Goal: Contribute content

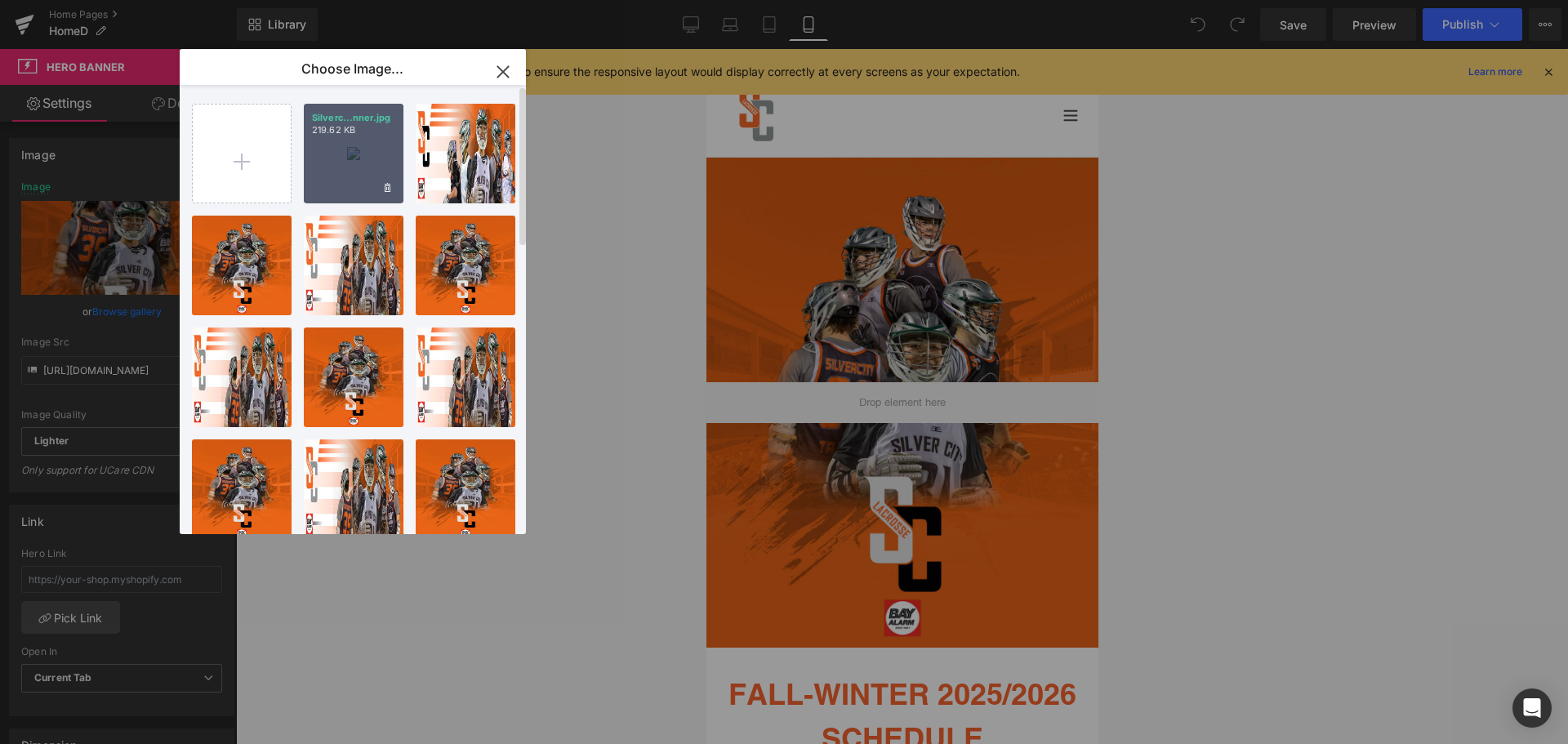
click at [333, 166] on div "Silverc...nner.jpg 219.62 KB" at bounding box center [353, 153] width 100 height 100
type input "[URL][DOMAIN_NAME]"
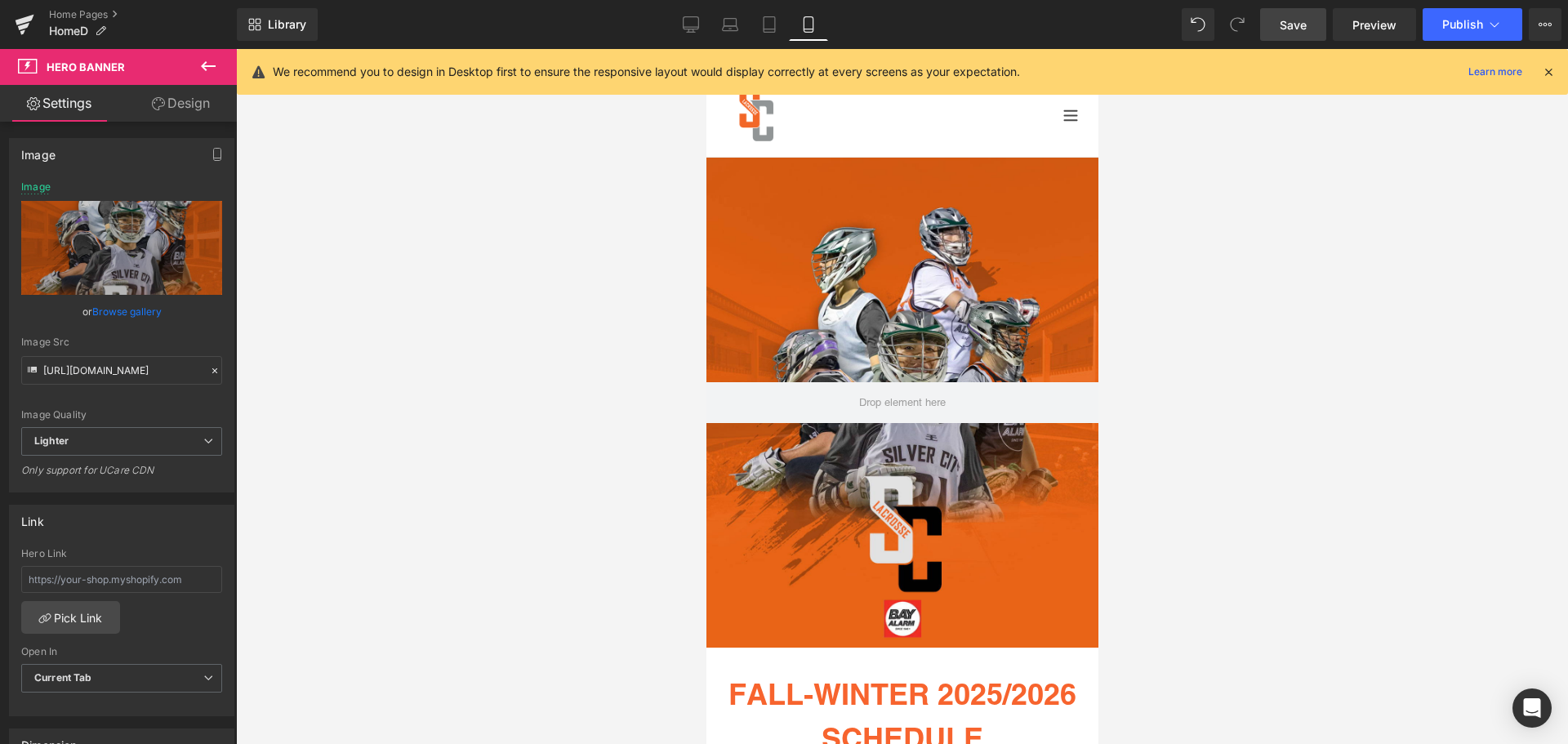
click at [1296, 21] on span "Save" at bounding box center [1293, 25] width 27 height 17
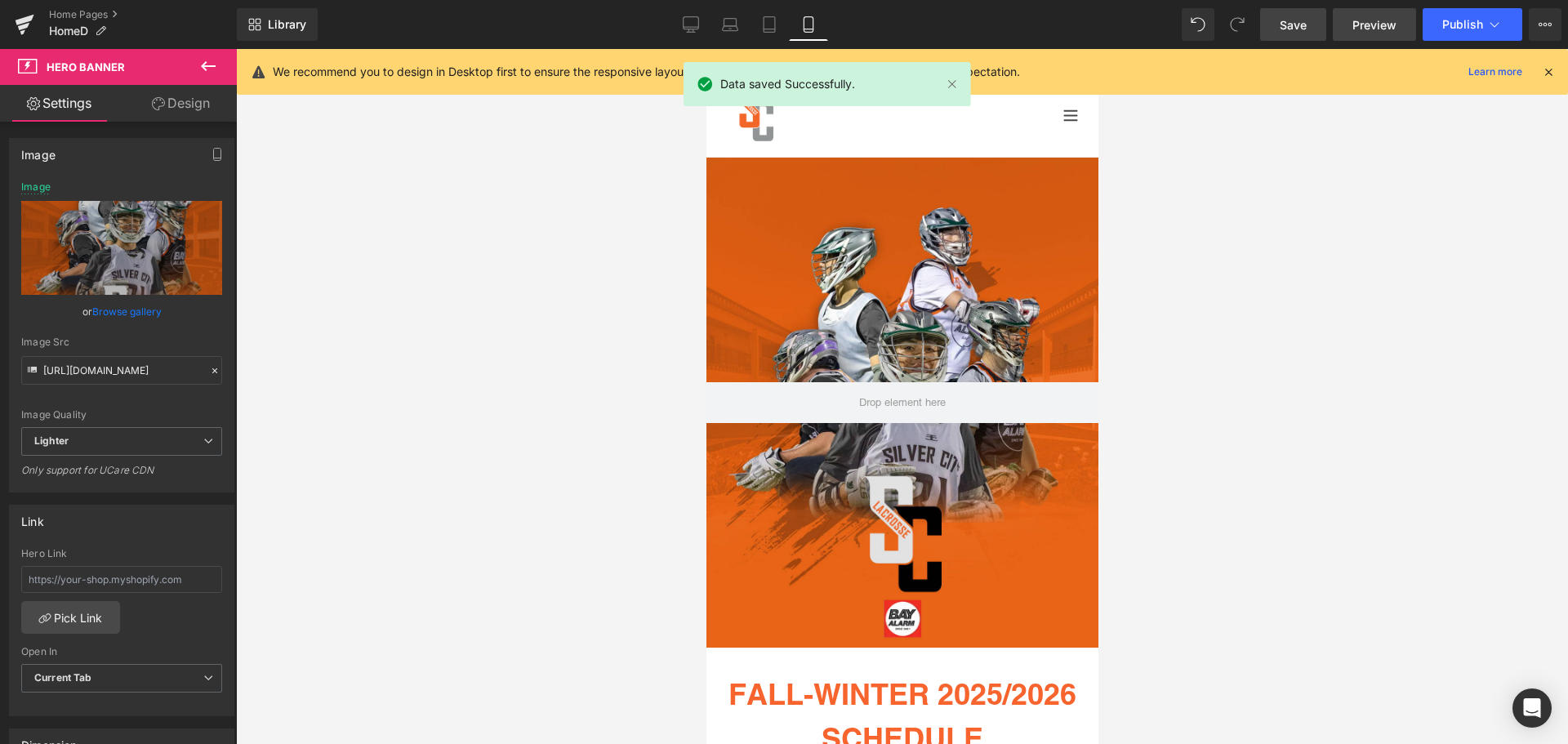
click at [1376, 20] on span "Preview" at bounding box center [1375, 25] width 44 height 17
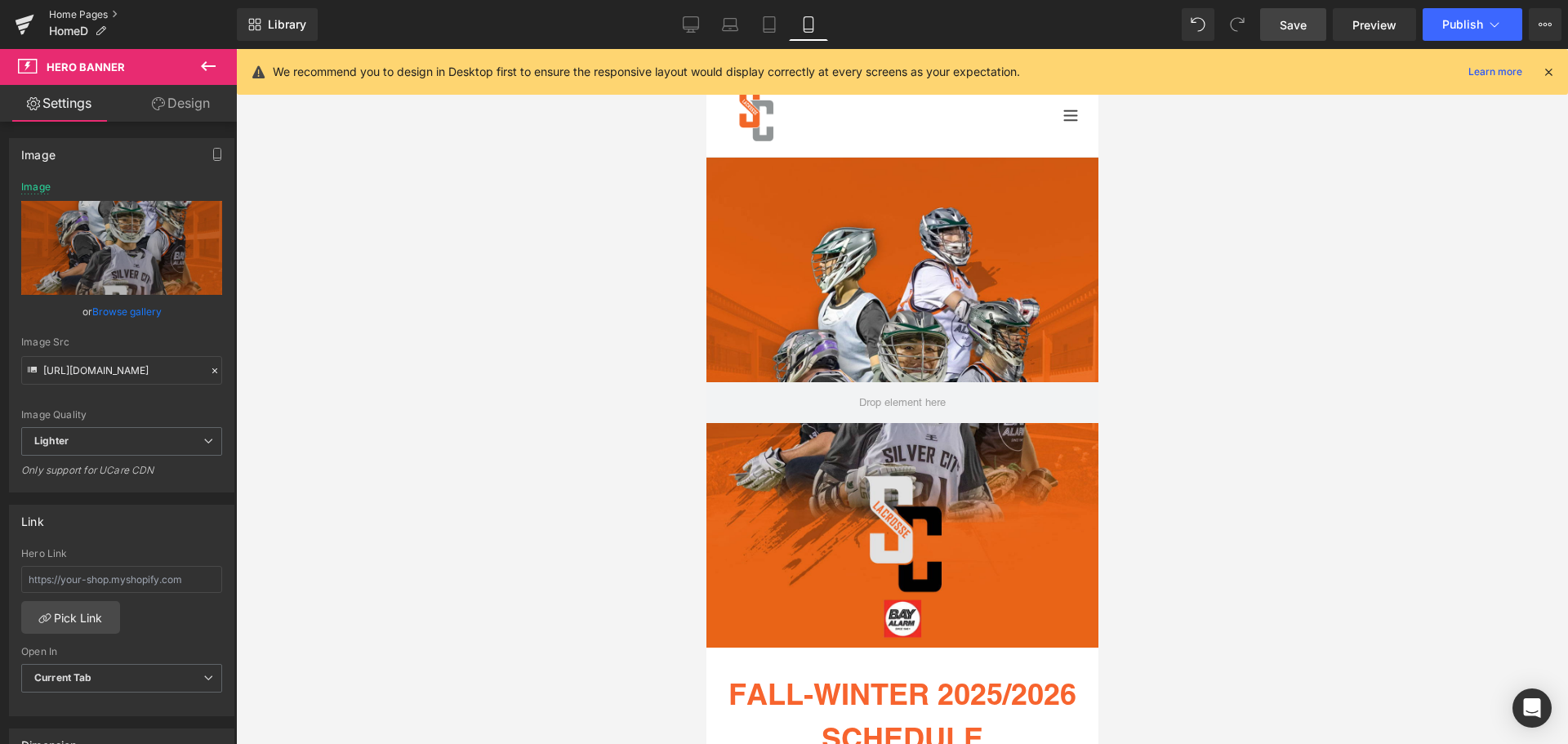
click at [93, 14] on link "Home Pages" at bounding box center [143, 14] width 188 height 13
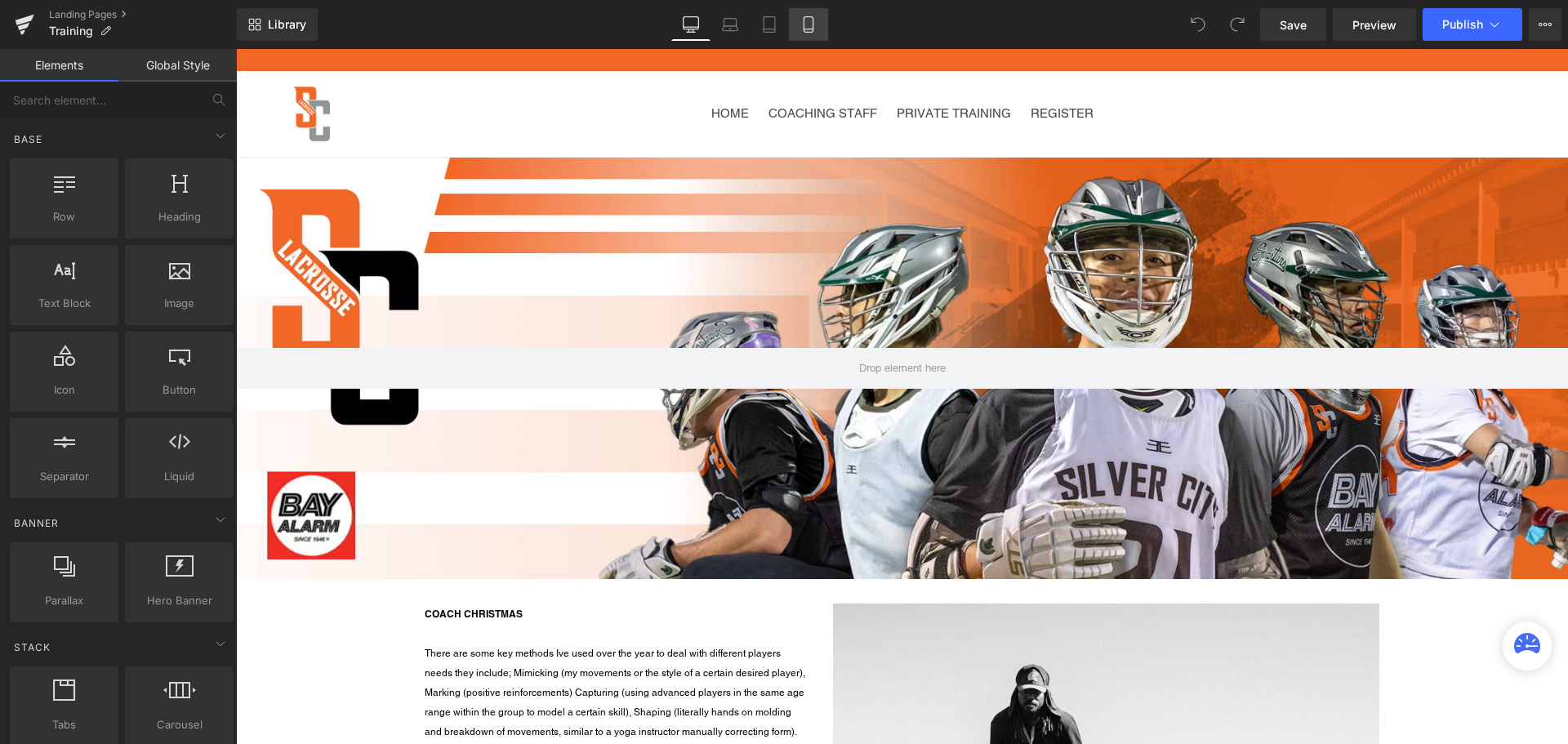
click at [805, 24] on icon at bounding box center [808, 24] width 16 height 16
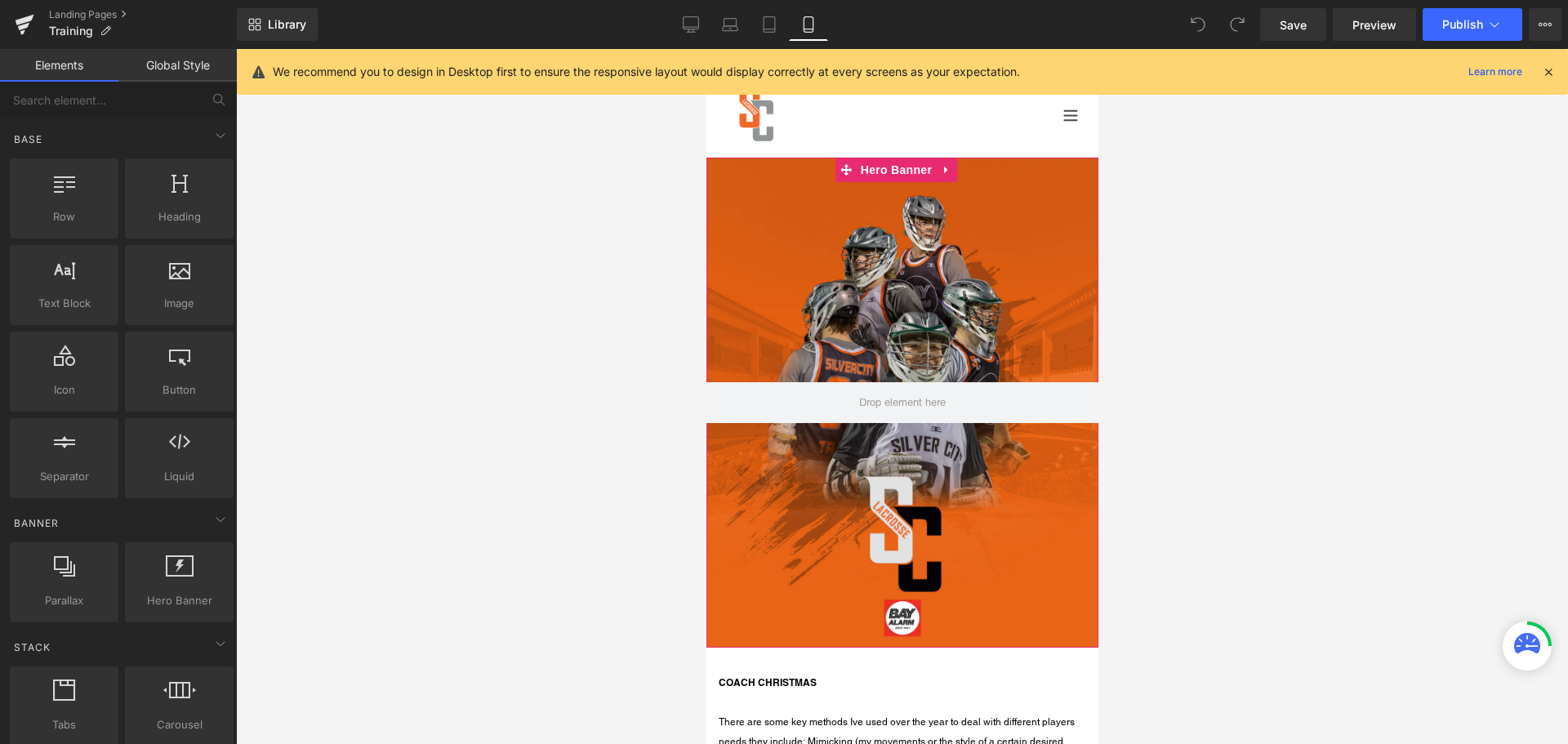
click at [814, 250] on div at bounding box center [901, 403] width 392 height 490
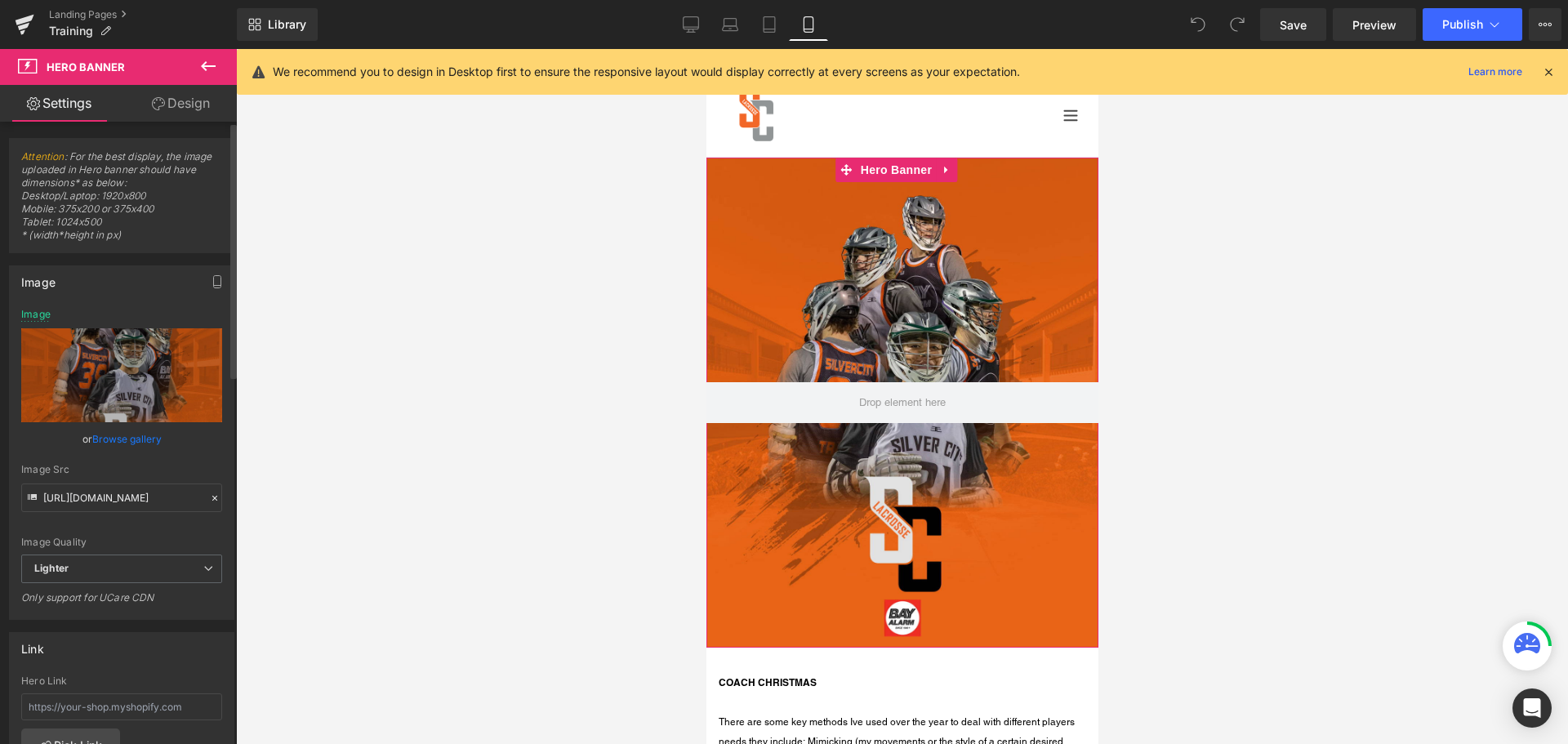
click at [139, 439] on link "Browse gallery" at bounding box center [127, 439] width 70 height 29
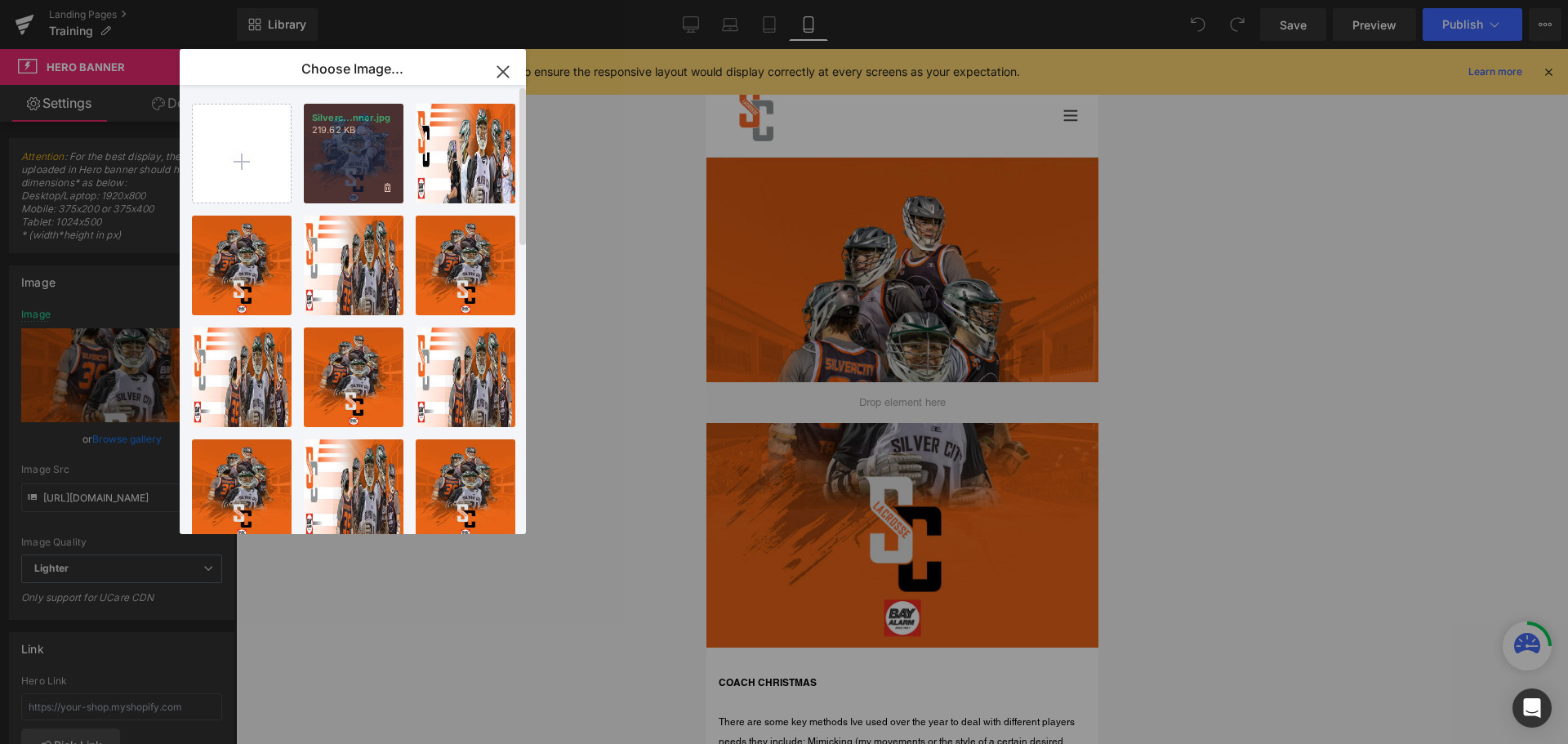
click at [332, 143] on div "Silverc...nner.jpg 219.62 KB" at bounding box center [353, 153] width 100 height 100
type input "[URL][DOMAIN_NAME]"
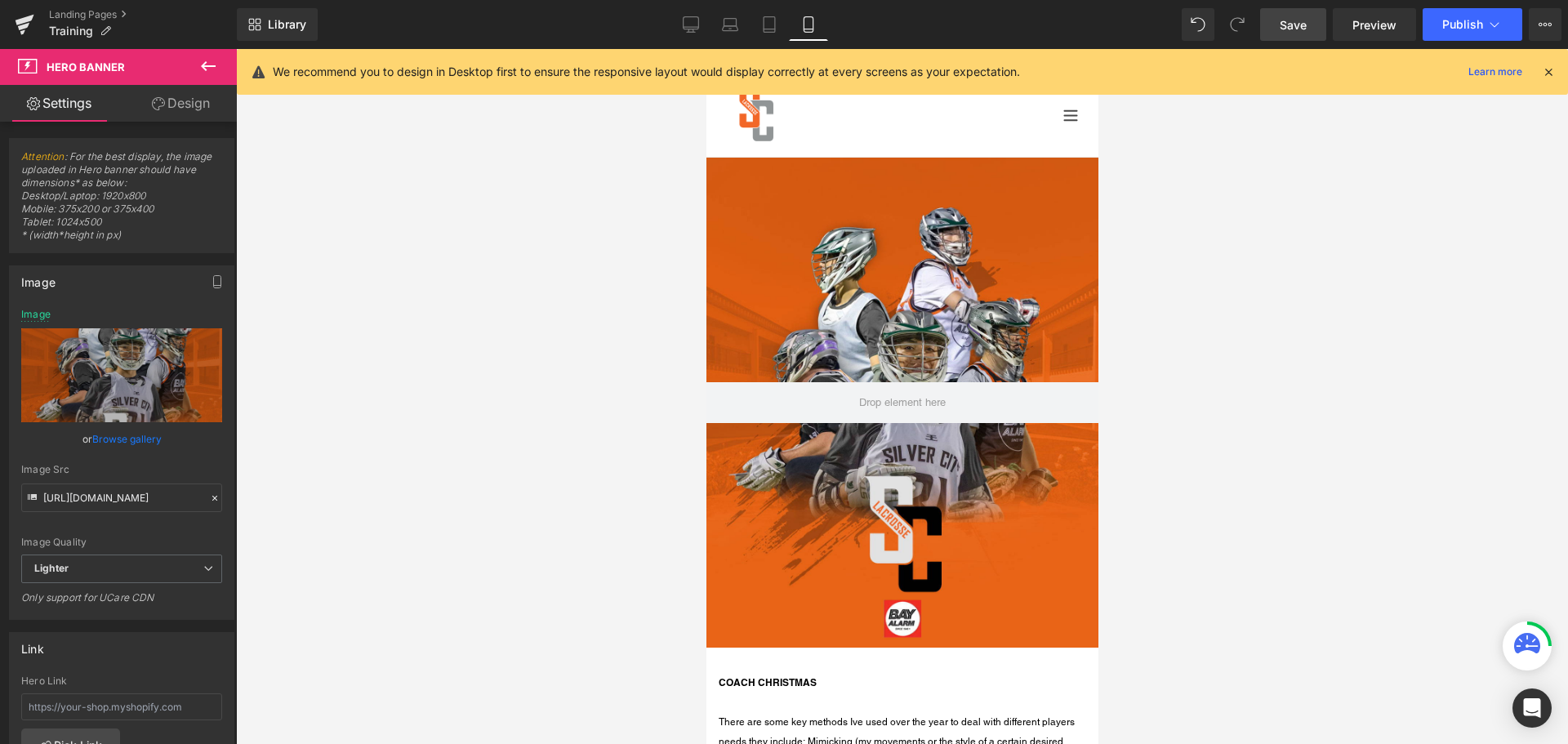
click at [1296, 27] on span "Save" at bounding box center [1293, 25] width 27 height 17
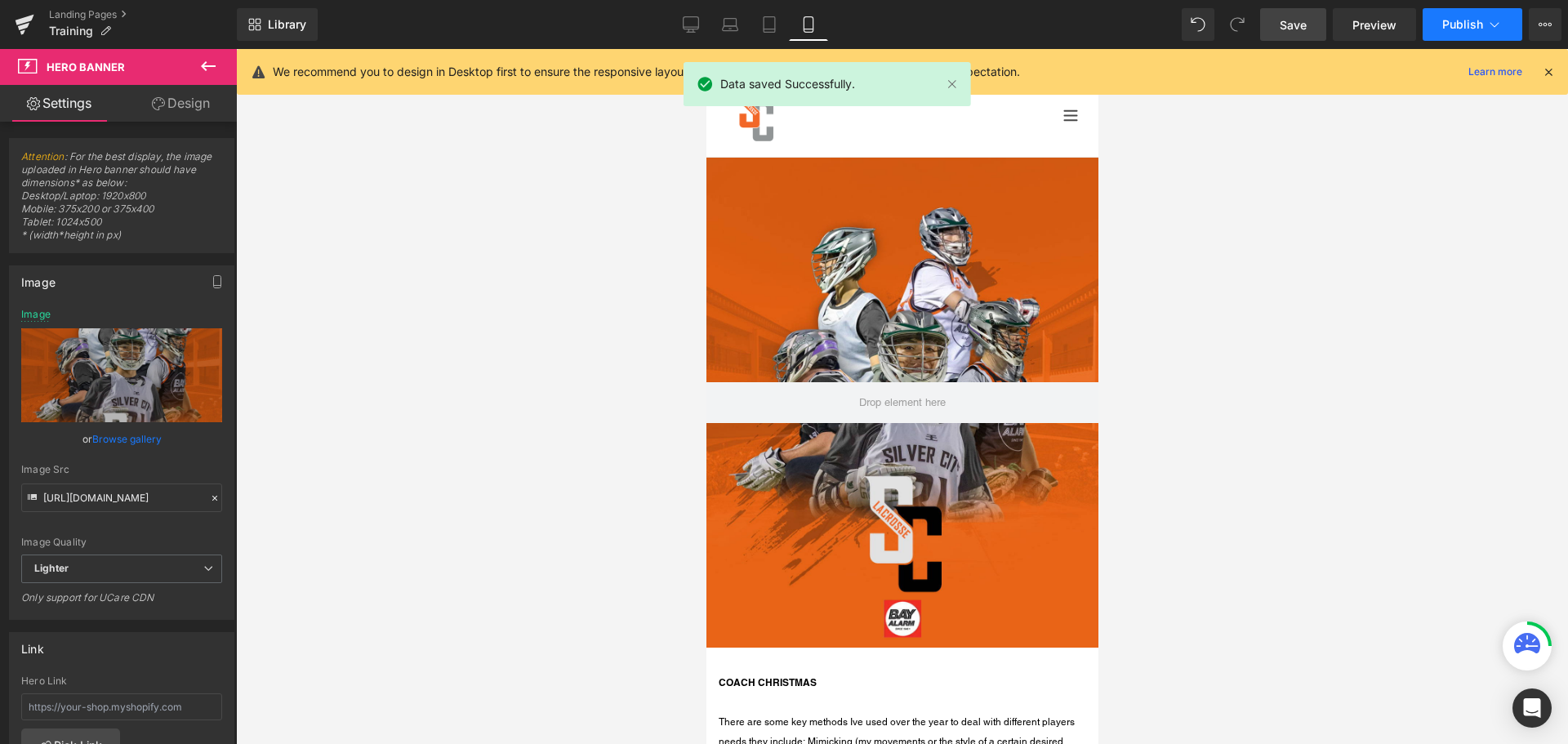
click at [1472, 27] on span "Publish" at bounding box center [1462, 24] width 41 height 13
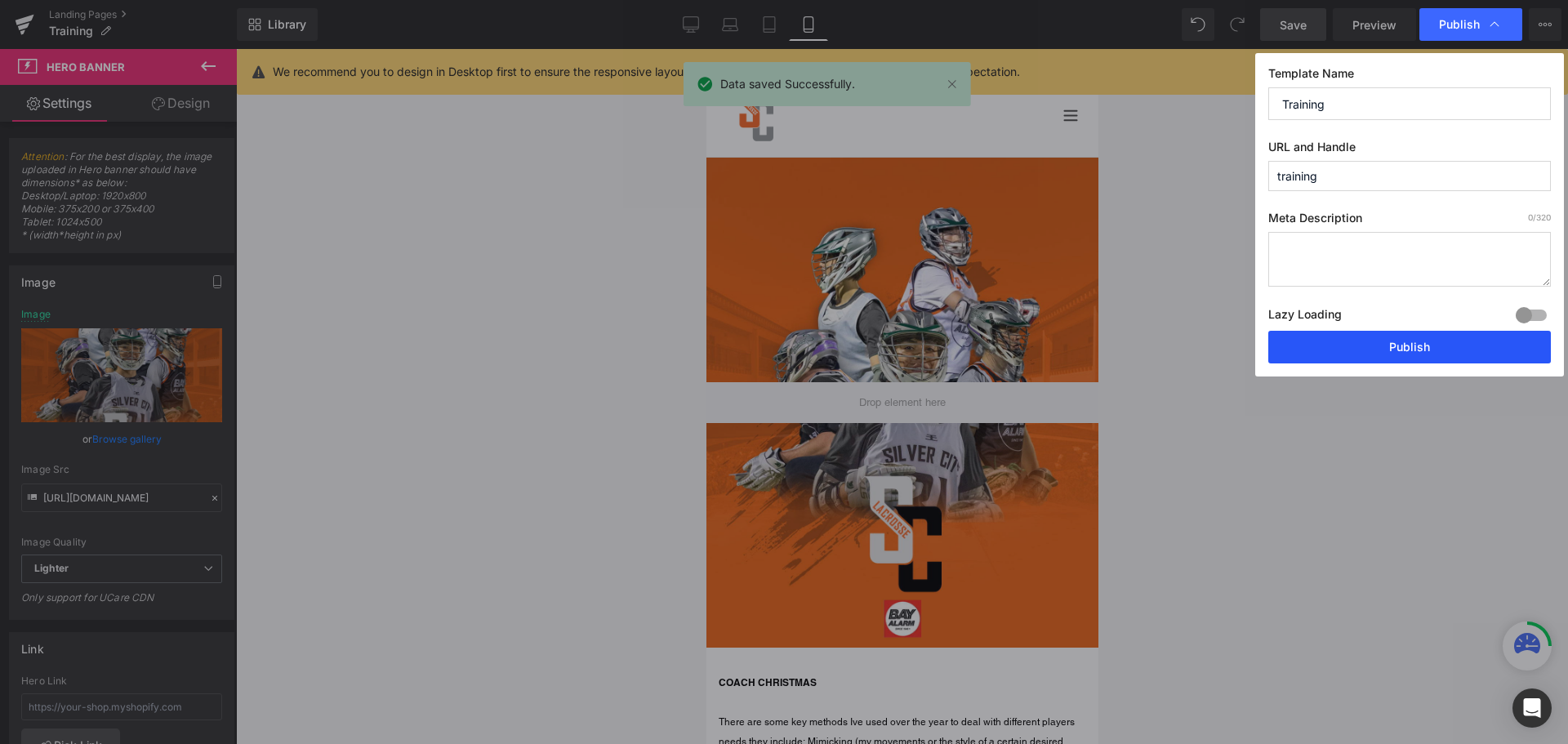
click at [1441, 347] on button "Publish" at bounding box center [1410, 346] width 283 height 32
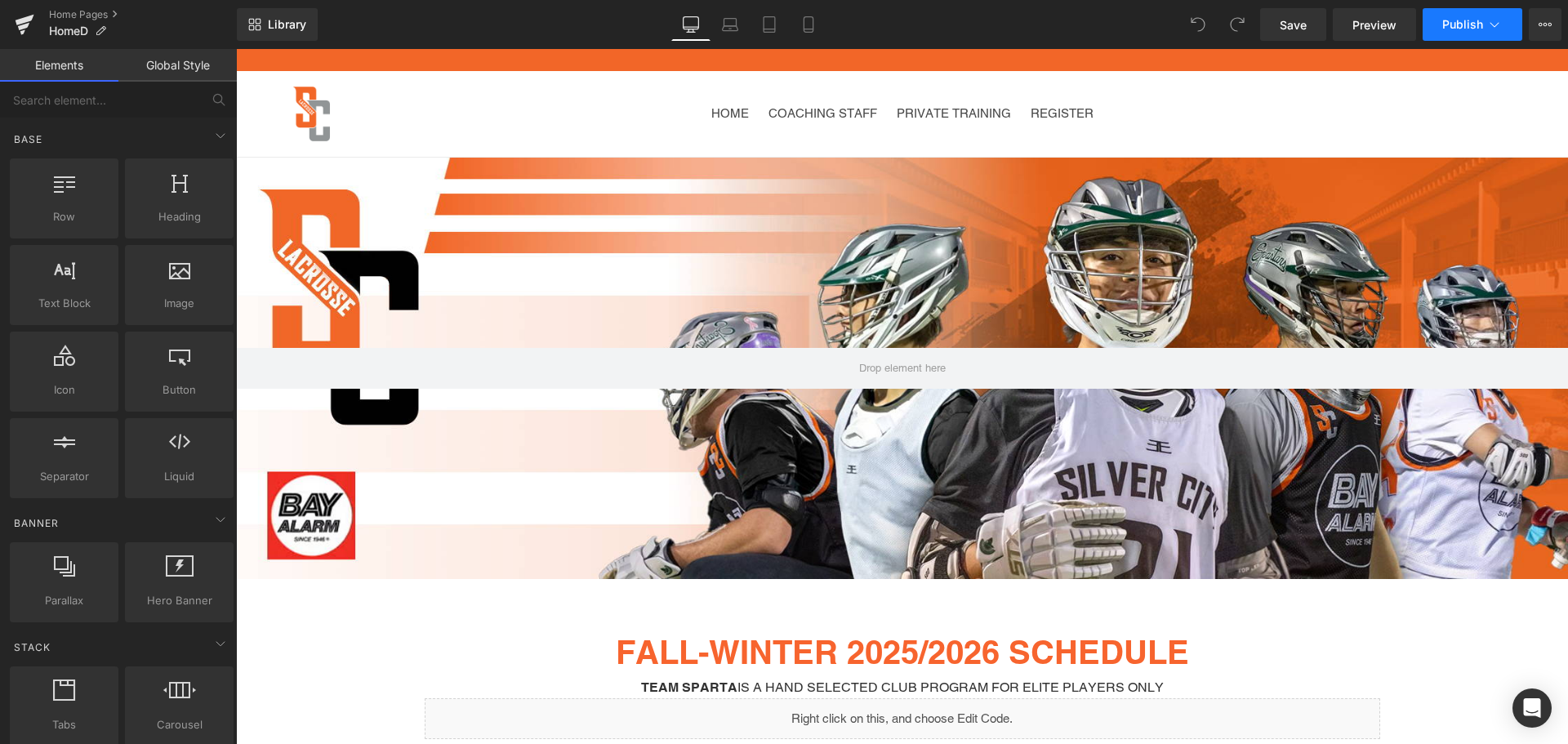
click at [1479, 30] on span "Publish" at bounding box center [1462, 24] width 41 height 13
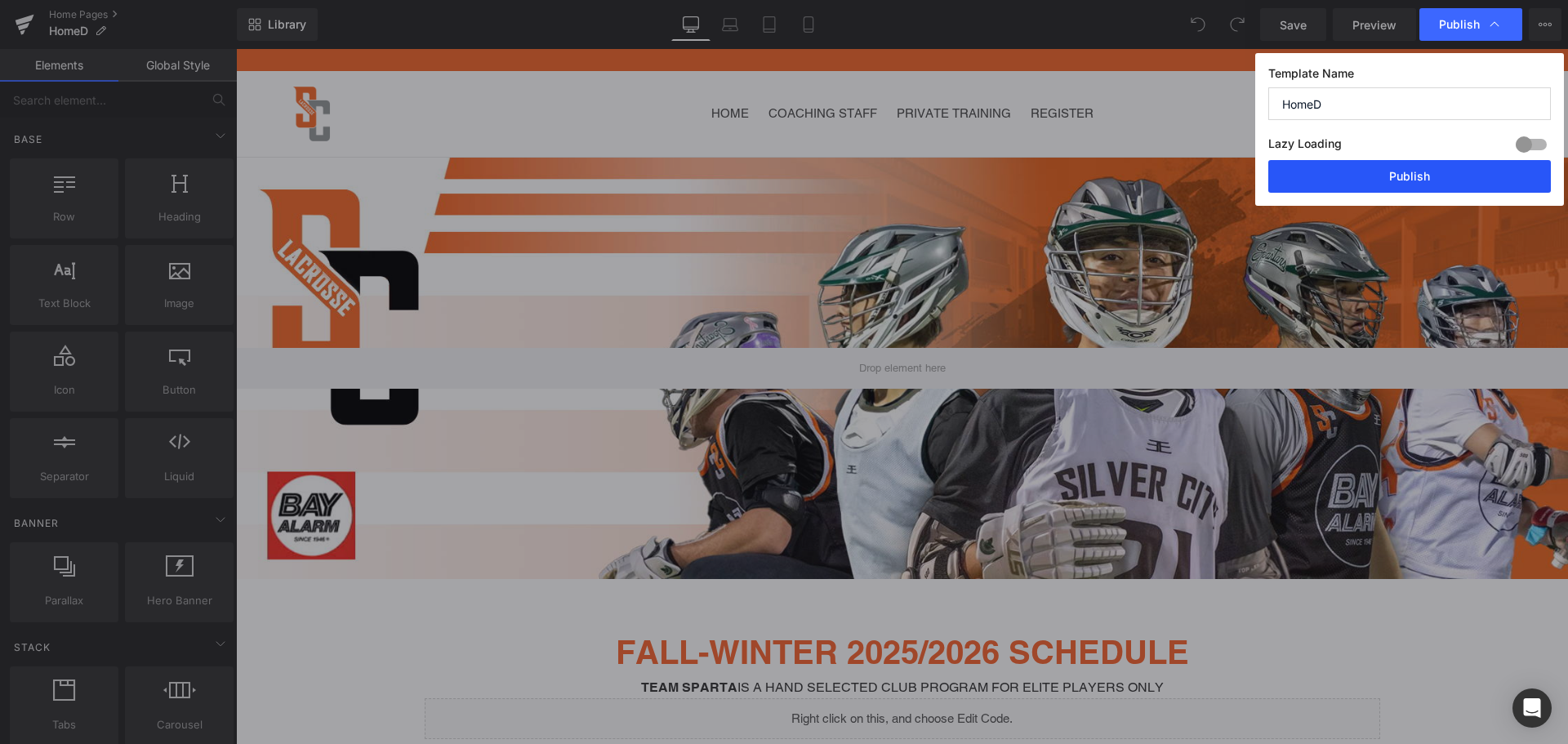
click at [1416, 175] on button "Publish" at bounding box center [1410, 176] width 283 height 32
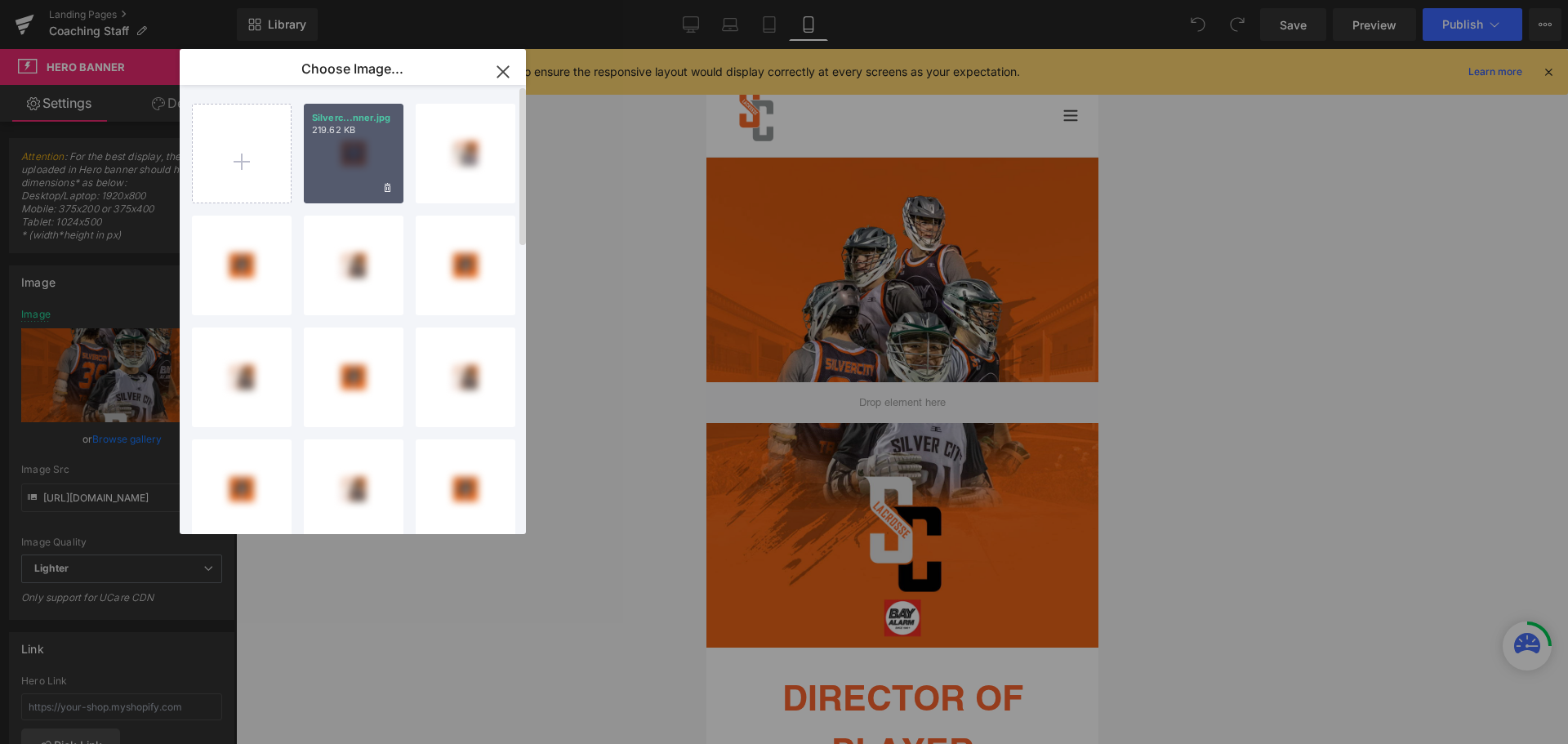
click at [350, 158] on div "Silverc...nner.jpg 219.62 KB" at bounding box center [353, 153] width 100 height 100
type input "[URL][DOMAIN_NAME]"
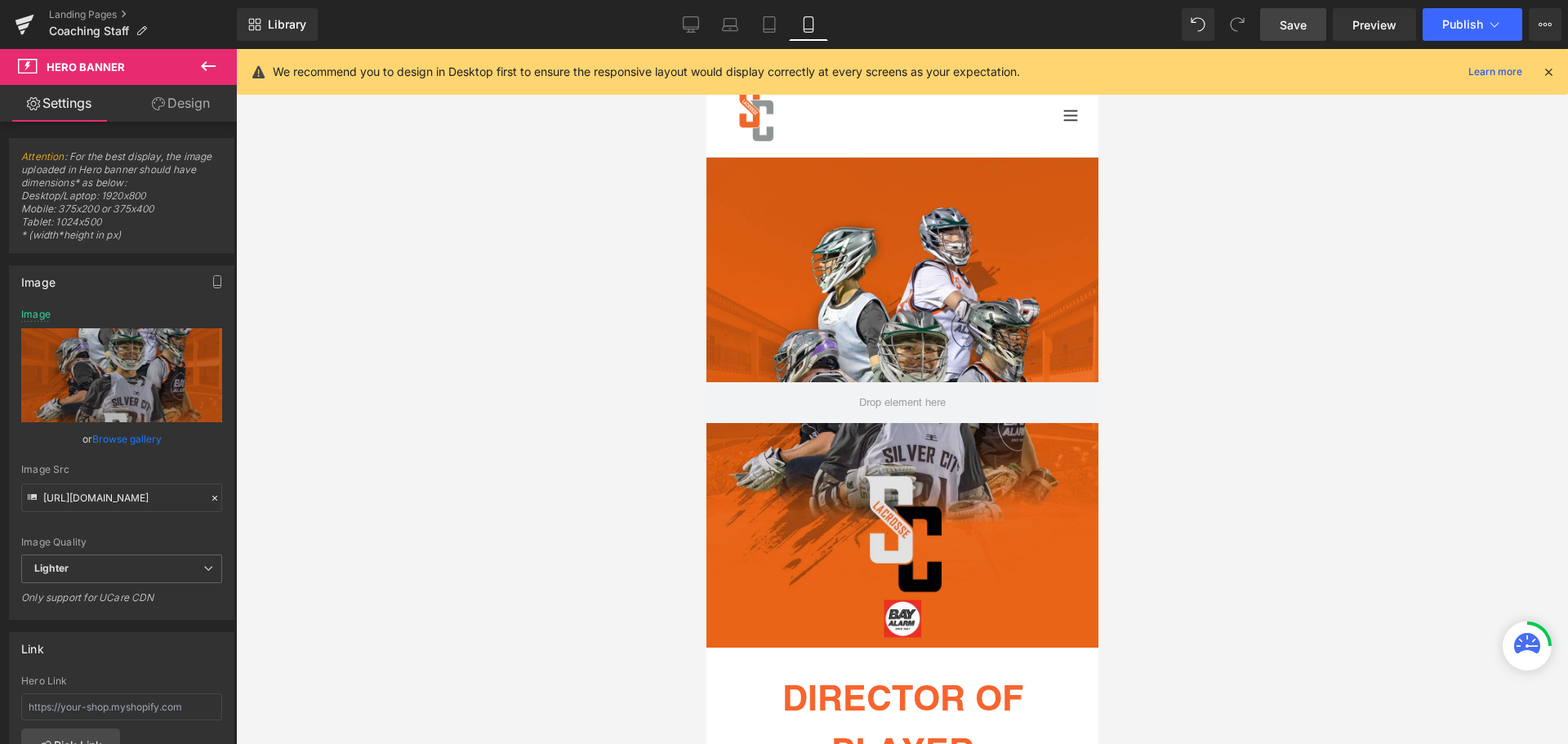
click at [1294, 19] on span "Save" at bounding box center [1293, 25] width 27 height 17
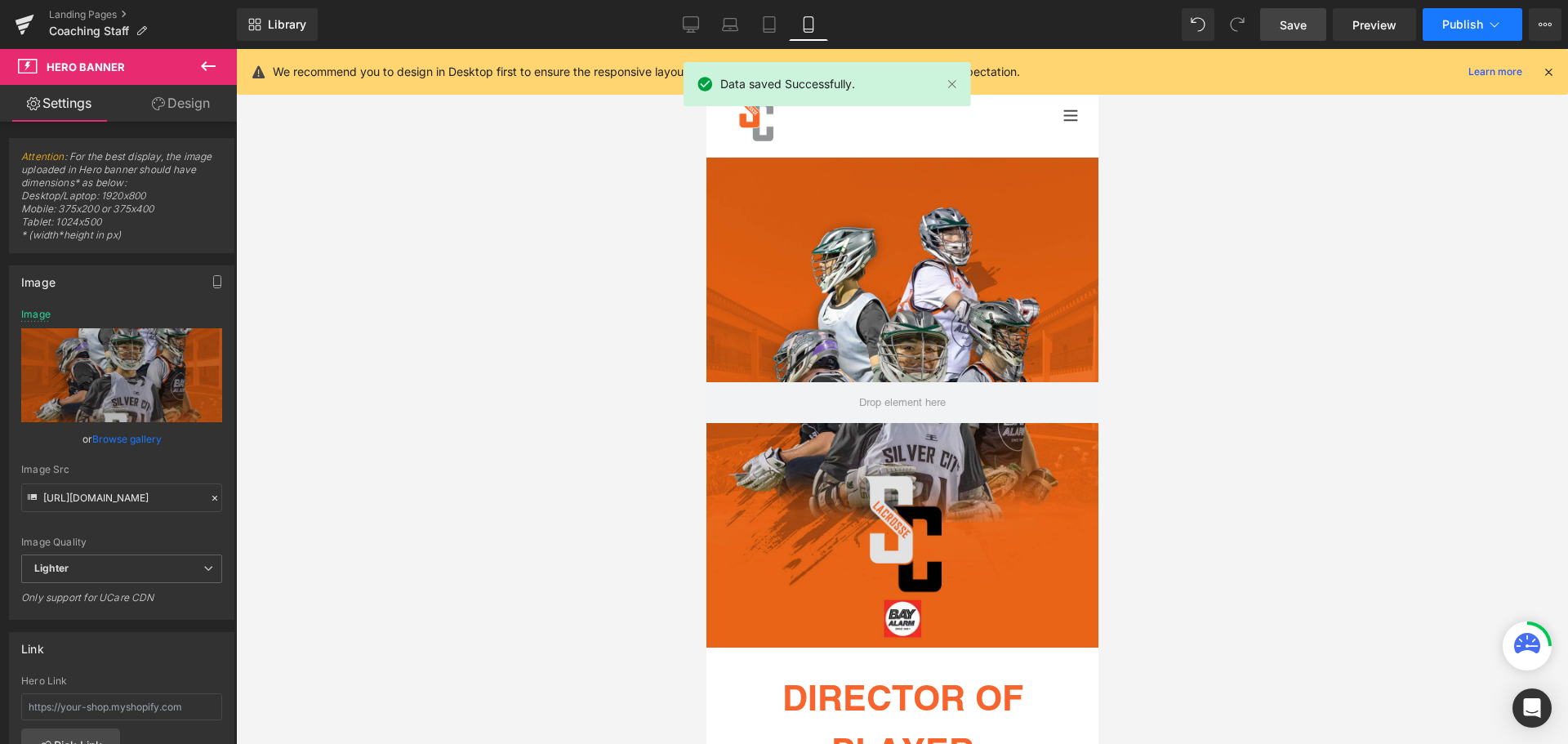
click at [1469, 18] on span "Publish" at bounding box center [1462, 24] width 41 height 13
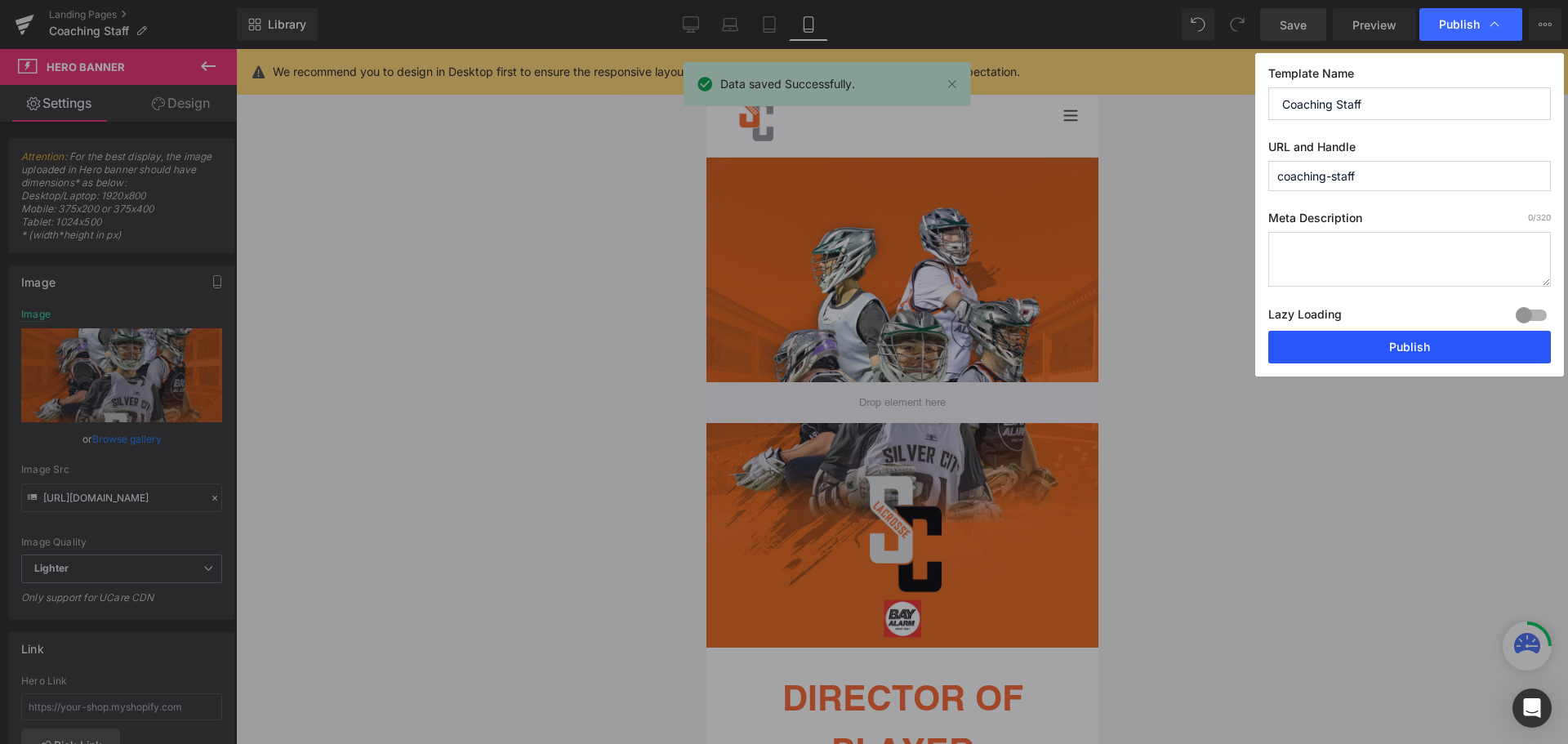
click at [1373, 346] on button "Publish" at bounding box center [1410, 346] width 283 height 32
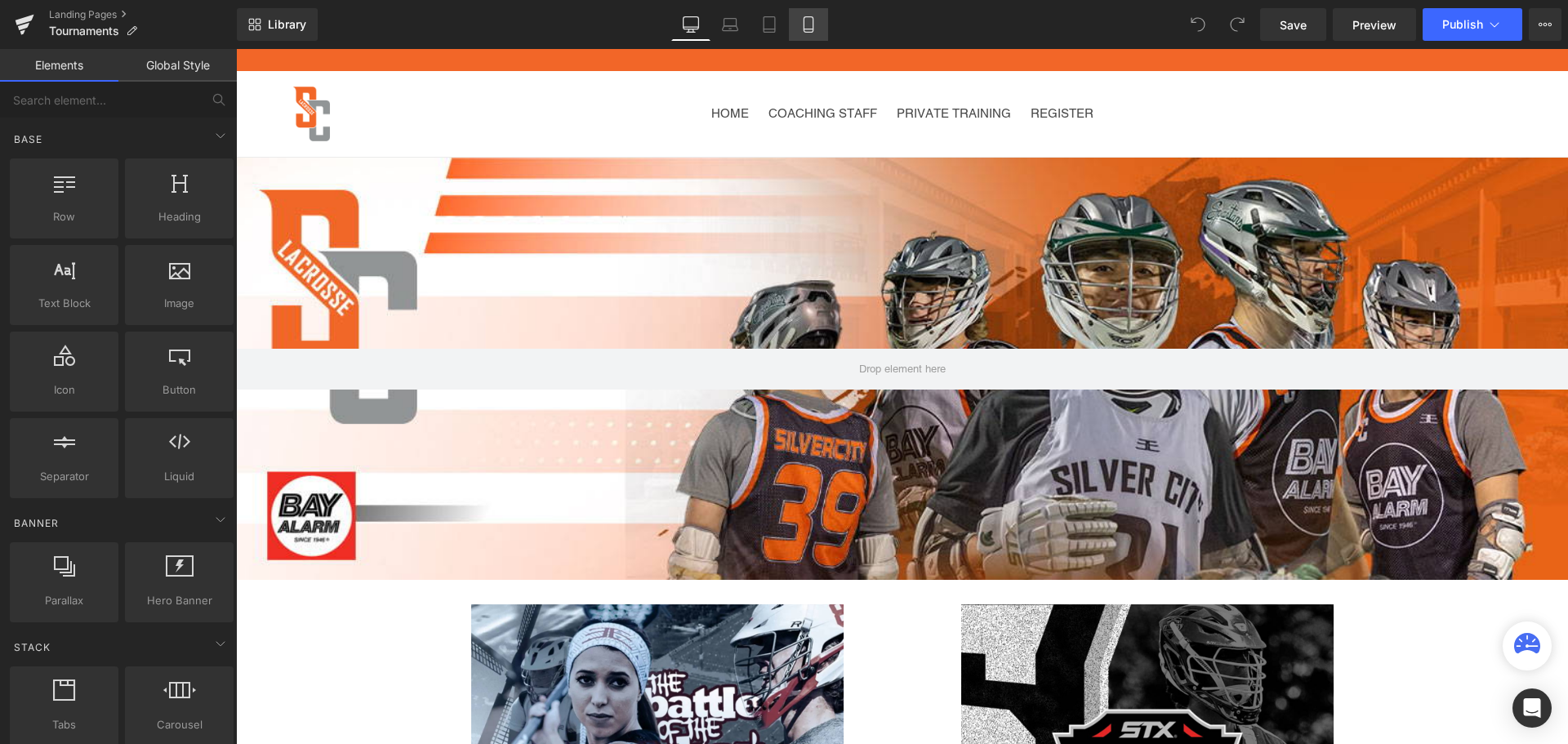
click at [820, 20] on link "Mobile" at bounding box center [809, 25] width 39 height 32
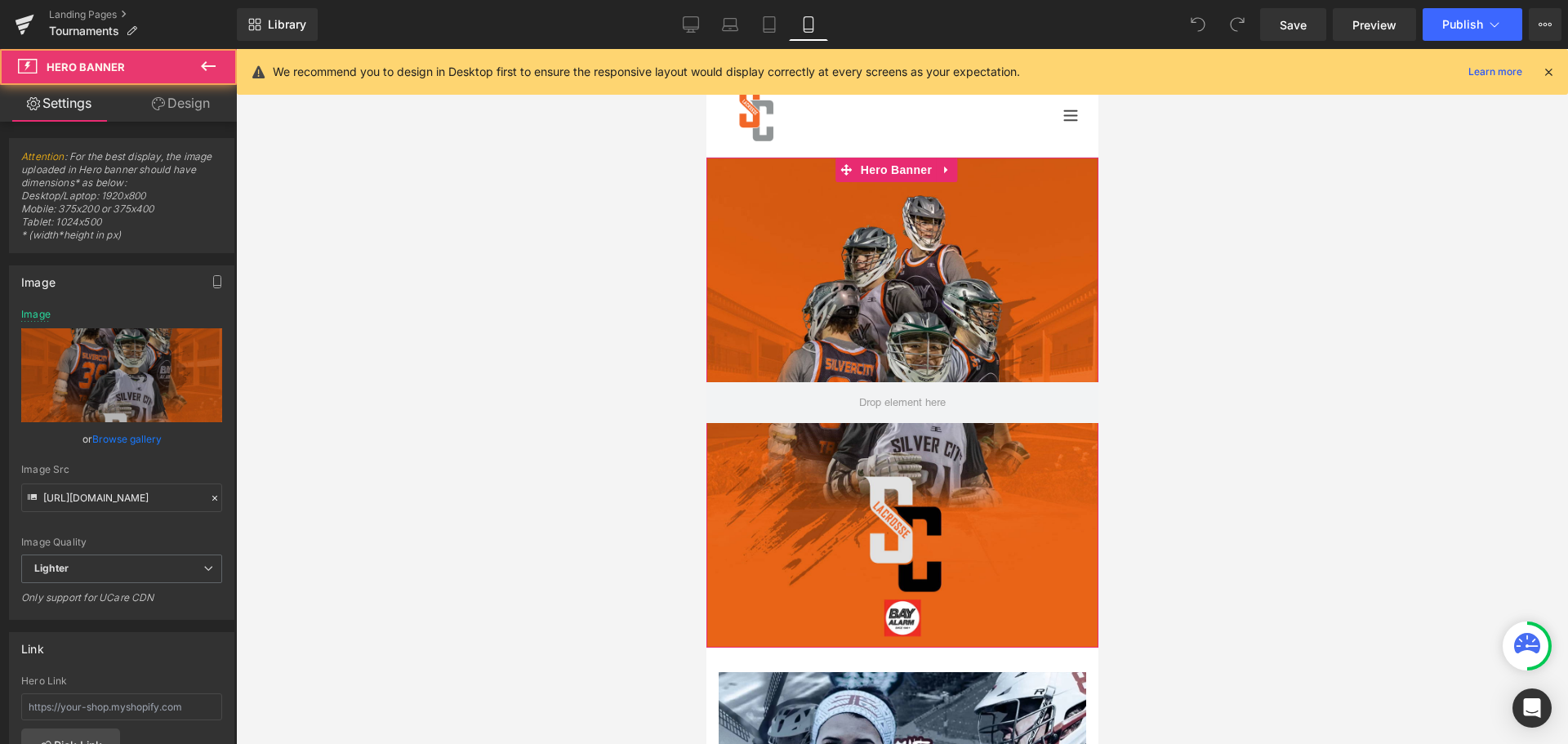
click at [770, 273] on div at bounding box center [901, 403] width 392 height 490
click at [135, 442] on link "Browse gallery" at bounding box center [127, 439] width 70 height 29
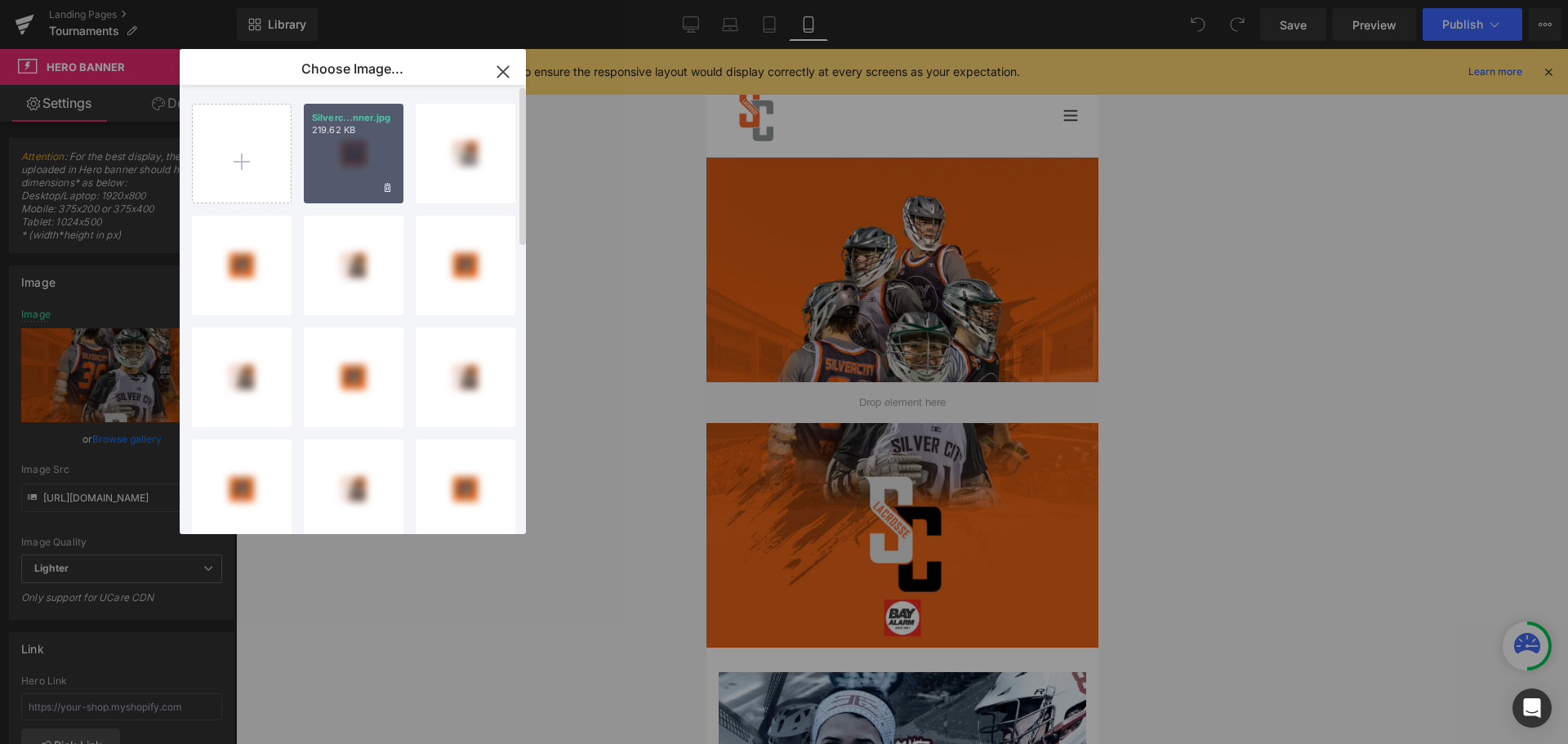
click at [365, 167] on div "Silverc...nner.jpg 219.62 KB" at bounding box center [353, 153] width 100 height 100
type input "[URL][DOMAIN_NAME]"
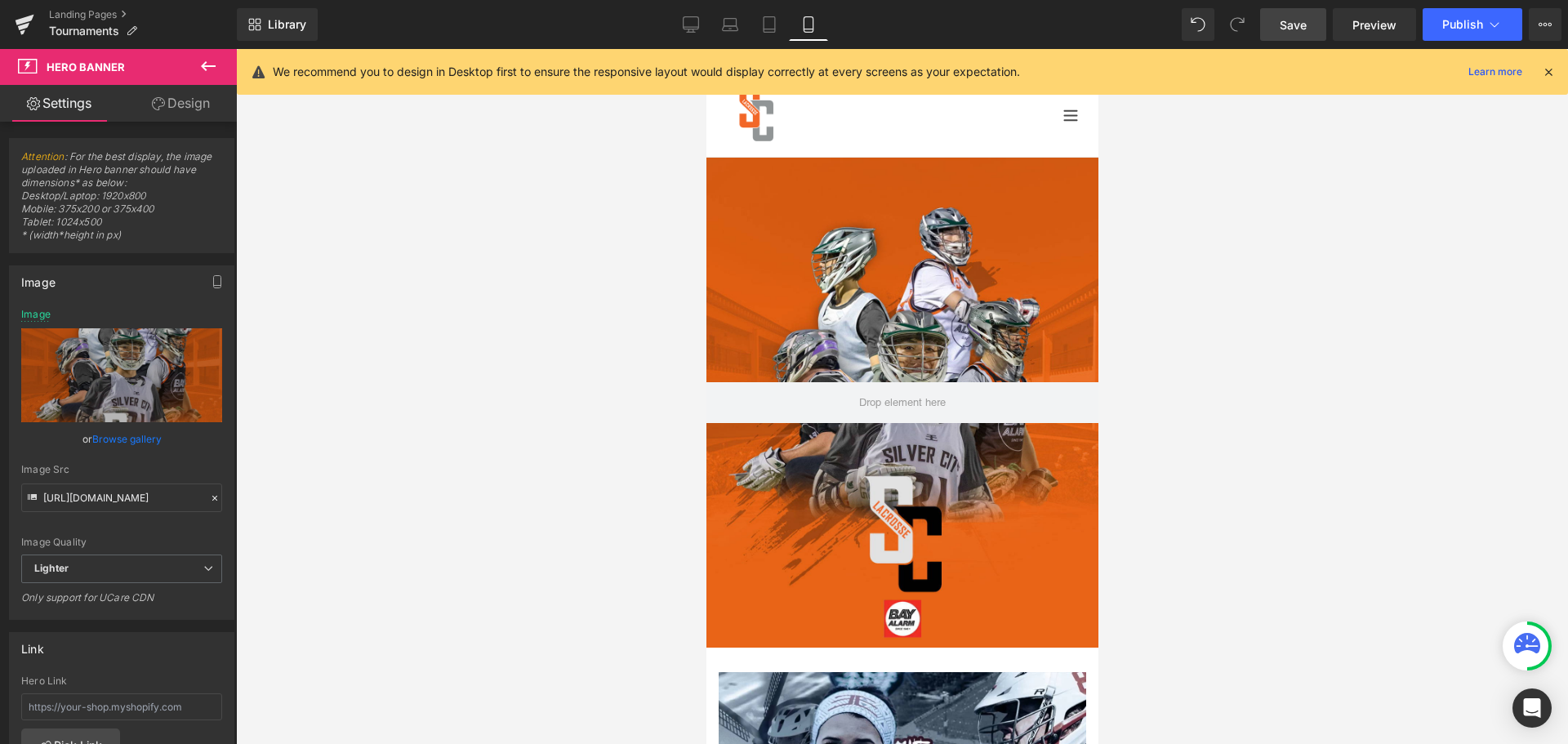
click at [1273, 31] on link "Save" at bounding box center [1293, 25] width 66 height 32
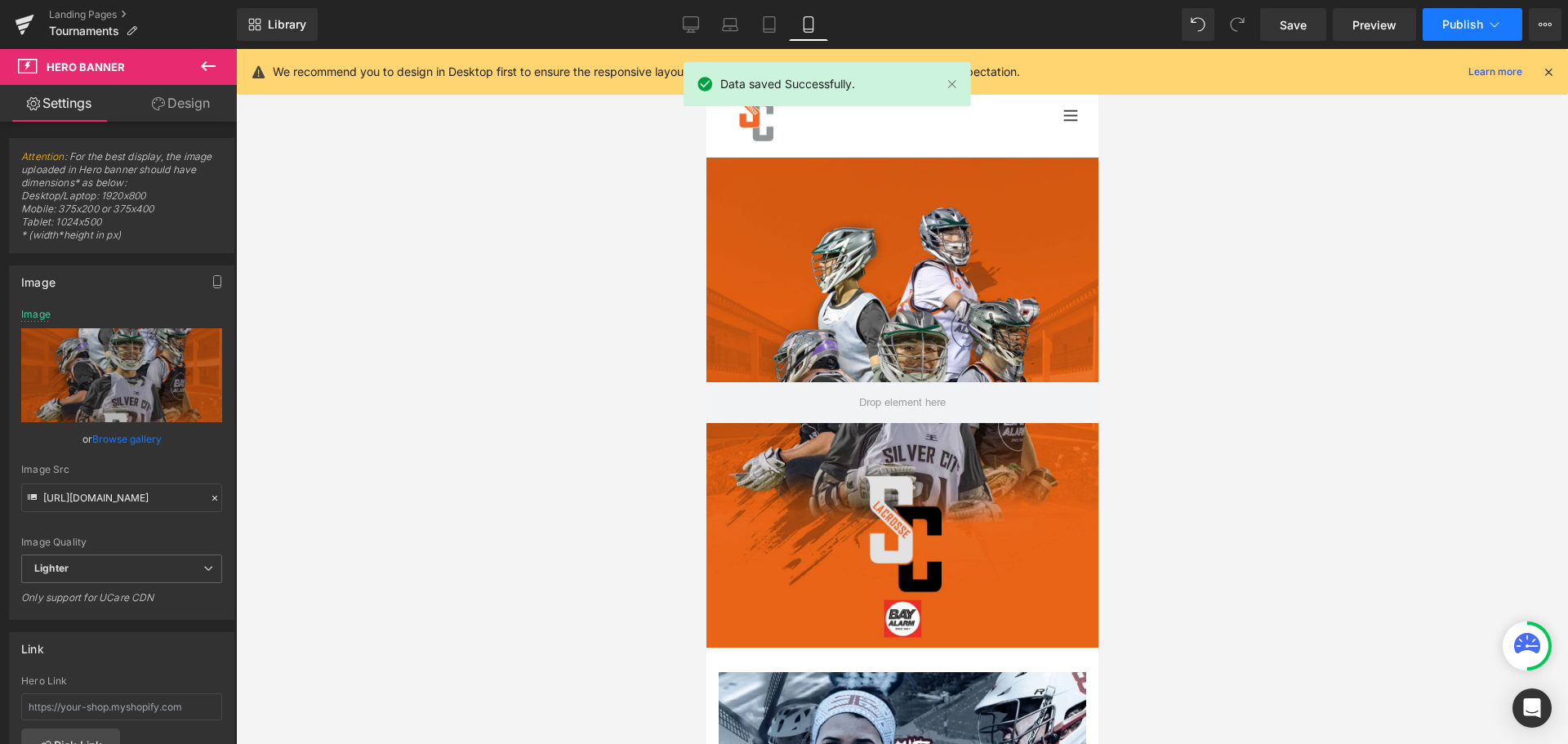
click at [1445, 26] on span "Publish" at bounding box center [1462, 24] width 41 height 13
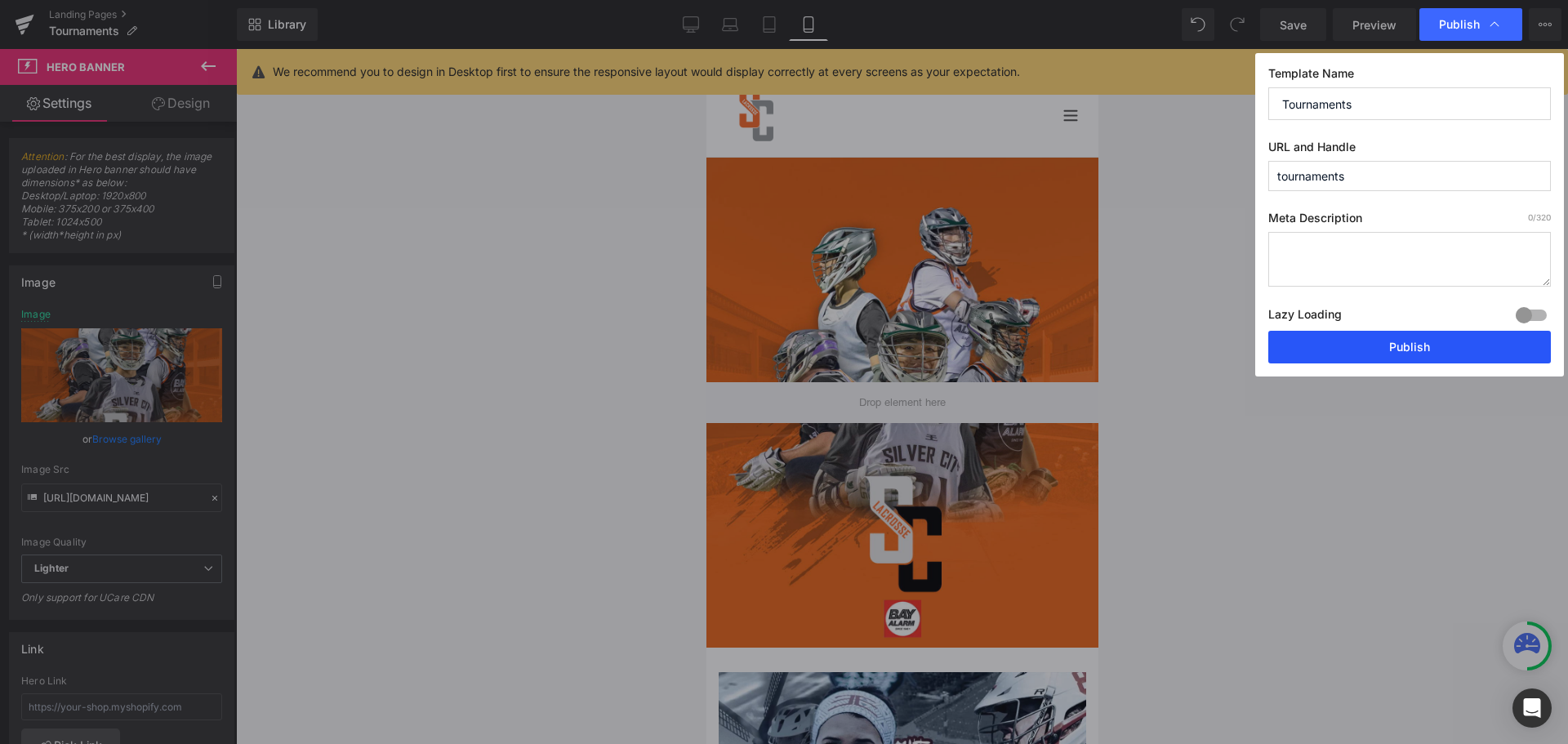
click at [1408, 346] on button "Publish" at bounding box center [1410, 346] width 283 height 32
